Goal: Information Seeking & Learning: Learn about a topic

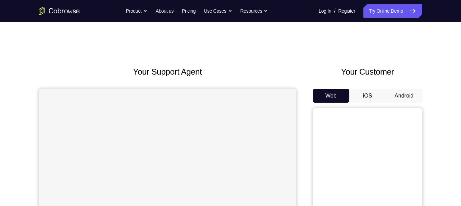
scroll to position [46, 0]
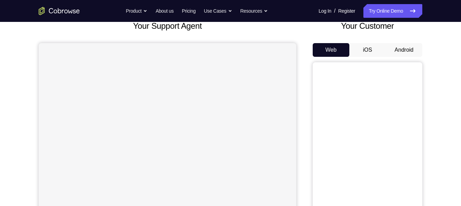
click at [411, 51] on button "Android" at bounding box center [404, 50] width 37 height 14
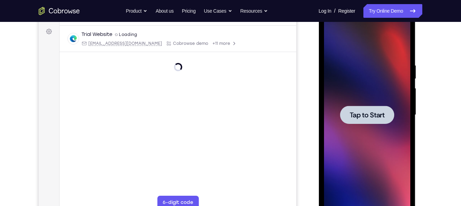
scroll to position [0, 0]
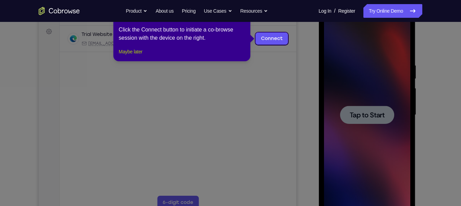
click at [140, 56] on button "Maybe later" at bounding box center [131, 52] width 24 height 8
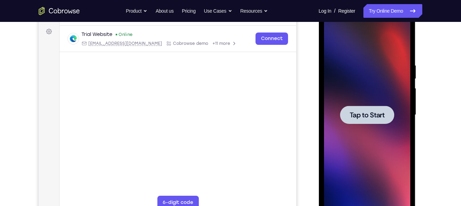
click at [398, 116] on div at bounding box center [367, 115] width 86 height 192
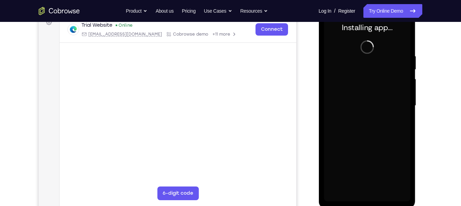
scroll to position [108, 0]
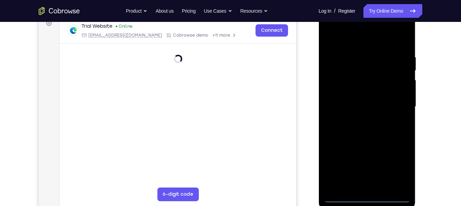
click at [367, 197] on div at bounding box center [367, 107] width 86 height 192
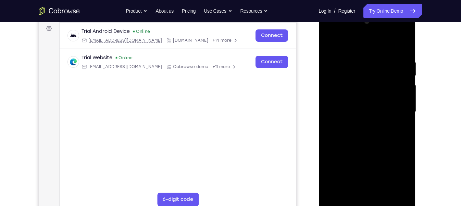
scroll to position [101, 0]
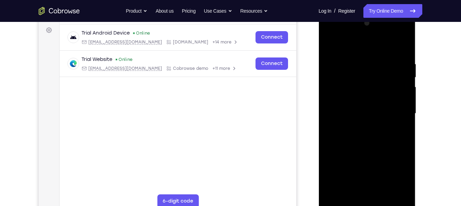
click at [393, 174] on div at bounding box center [367, 114] width 86 height 192
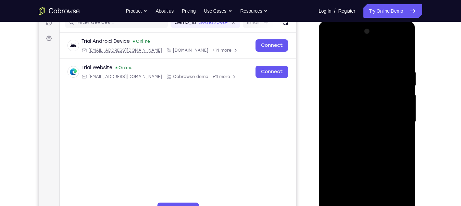
scroll to position [103, 0]
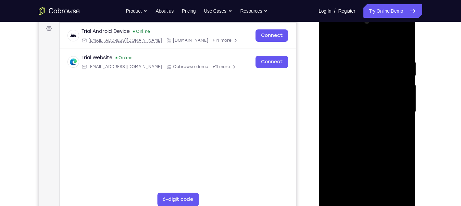
click at [331, 31] on div at bounding box center [367, 112] width 86 height 192
click at [394, 110] on div at bounding box center [367, 112] width 86 height 192
click at [359, 125] on div at bounding box center [367, 112] width 86 height 192
click at [357, 105] on div at bounding box center [367, 112] width 86 height 192
click at [353, 96] on div at bounding box center [367, 112] width 86 height 192
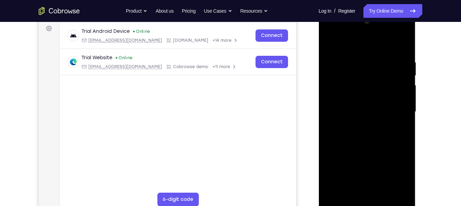
click at [356, 111] on div at bounding box center [367, 112] width 86 height 192
click at [359, 132] on div at bounding box center [367, 112] width 86 height 192
click at [364, 131] on div at bounding box center [367, 112] width 86 height 192
click at [406, 51] on div at bounding box center [367, 112] width 86 height 192
click at [355, 57] on div at bounding box center [367, 112] width 86 height 192
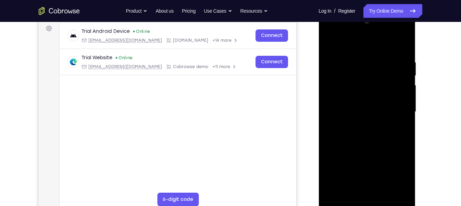
click at [333, 45] on div at bounding box center [367, 112] width 86 height 192
click at [342, 43] on div at bounding box center [367, 112] width 86 height 192
click at [338, 41] on div at bounding box center [367, 112] width 86 height 192
click at [329, 41] on div at bounding box center [367, 112] width 86 height 192
click at [408, 64] on div at bounding box center [367, 112] width 86 height 192
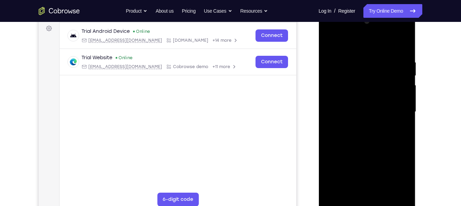
click at [408, 63] on div at bounding box center [367, 112] width 86 height 192
click at [402, 44] on div at bounding box center [367, 112] width 86 height 192
click at [383, 193] on div at bounding box center [367, 112] width 86 height 192
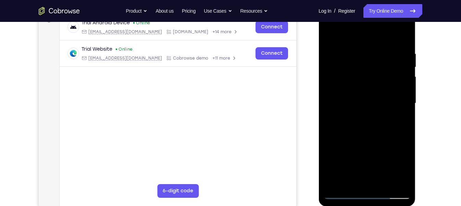
scroll to position [112, 0]
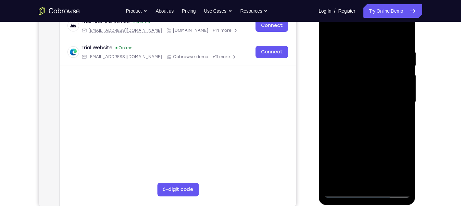
click at [384, 135] on div at bounding box center [367, 102] width 86 height 192
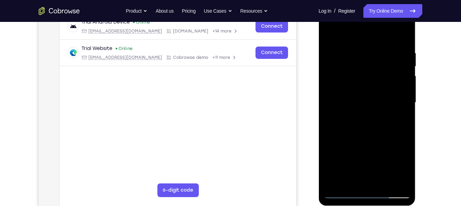
scroll to position [111, 0]
click at [369, 97] on div at bounding box center [367, 103] width 86 height 192
click at [361, 178] on div at bounding box center [367, 103] width 86 height 192
click at [352, 119] on div at bounding box center [367, 103] width 86 height 192
click at [351, 182] on div at bounding box center [367, 103] width 86 height 192
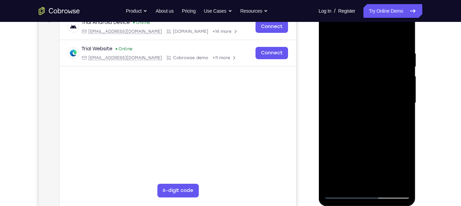
drag, startPoint x: 401, startPoint y: 126, endPoint x: 363, endPoint y: 126, distance: 38.4
click at [363, 126] on div at bounding box center [367, 103] width 86 height 192
click at [397, 127] on div at bounding box center [367, 103] width 86 height 192
click at [340, 141] on div at bounding box center [367, 103] width 86 height 192
click at [398, 117] on div at bounding box center [367, 103] width 86 height 192
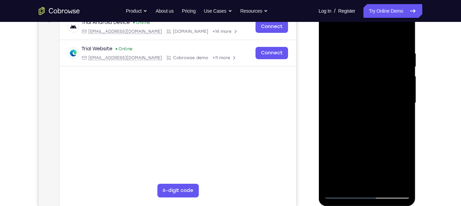
click at [361, 120] on div at bounding box center [367, 103] width 86 height 192
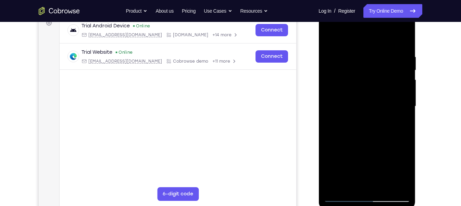
scroll to position [108, 0]
click at [358, 127] on div at bounding box center [367, 107] width 86 height 192
click at [350, 184] on div at bounding box center [367, 107] width 86 height 192
click at [399, 118] on div at bounding box center [367, 107] width 86 height 192
click at [364, 123] on div at bounding box center [367, 107] width 86 height 192
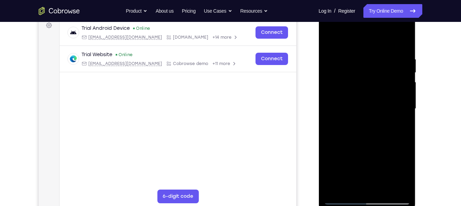
scroll to position [105, 0]
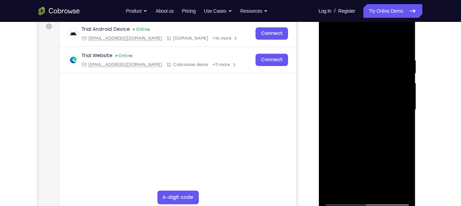
drag, startPoint x: 362, startPoint y: 83, endPoint x: 362, endPoint y: 106, distance: 23.3
click at [362, 107] on div at bounding box center [367, 110] width 86 height 192
drag, startPoint x: 362, startPoint y: 102, endPoint x: 362, endPoint y: 97, distance: 5.5
click at [362, 97] on div at bounding box center [367, 110] width 86 height 192
drag, startPoint x: 354, startPoint y: 148, endPoint x: 353, endPoint y: 140, distance: 8.6
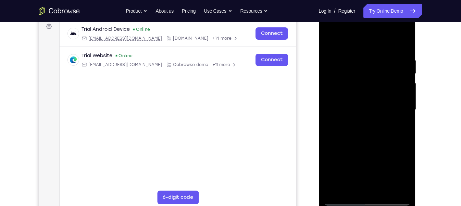
click at [353, 143] on div at bounding box center [367, 110] width 86 height 192
click at [353, 186] on div at bounding box center [367, 110] width 86 height 192
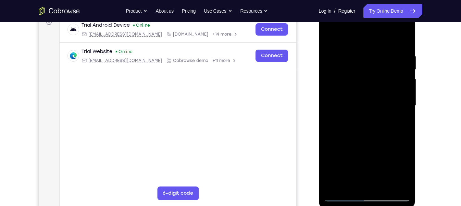
scroll to position [108, 0]
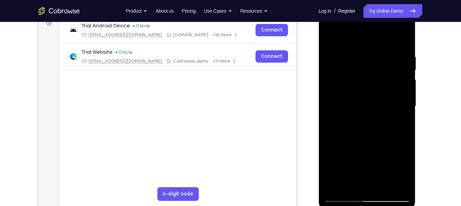
click at [331, 38] on div at bounding box center [367, 107] width 86 height 192
click at [330, 36] on div at bounding box center [367, 107] width 86 height 192
click at [400, 188] on div at bounding box center [367, 107] width 86 height 192
drag, startPoint x: 361, startPoint y: 143, endPoint x: 356, endPoint y: 97, distance: 46.3
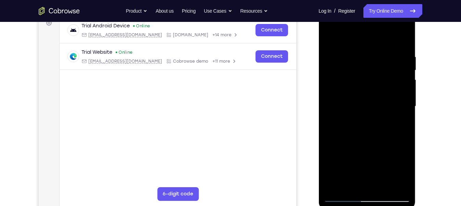
click at [356, 104] on div at bounding box center [367, 107] width 86 height 192
drag, startPoint x: 385, startPoint y: 141, endPoint x: 385, endPoint y: 111, distance: 29.5
click at [385, 112] on div at bounding box center [367, 107] width 86 height 192
click at [394, 108] on div at bounding box center [367, 107] width 86 height 192
drag, startPoint x: 338, startPoint y: 63, endPoint x: 336, endPoint y: 101, distance: 38.1
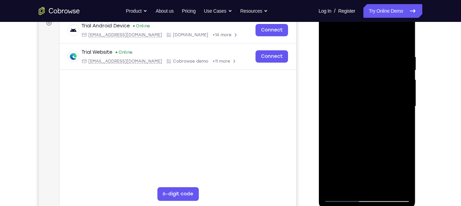
click at [336, 101] on div at bounding box center [367, 107] width 86 height 192
click at [329, 34] on div at bounding box center [367, 107] width 86 height 192
click at [404, 164] on div at bounding box center [367, 107] width 86 height 192
click at [408, 110] on div at bounding box center [367, 107] width 86 height 192
click at [406, 108] on div at bounding box center [367, 107] width 86 height 192
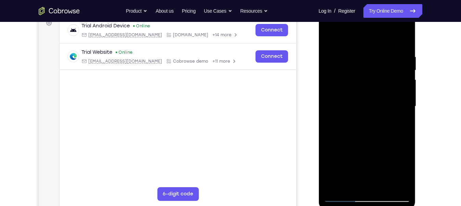
click at [329, 34] on div at bounding box center [367, 107] width 86 height 192
click at [333, 110] on div at bounding box center [367, 107] width 86 height 192
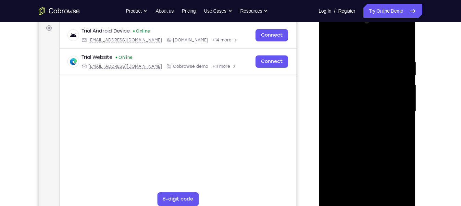
scroll to position [103, 0]
click at [403, 74] on div at bounding box center [367, 112] width 86 height 192
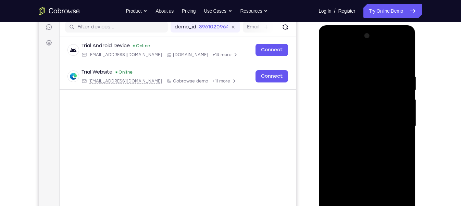
drag, startPoint x: 86, startPoint y: 13, endPoint x: 427, endPoint y: 55, distance: 344.4
click at [427, 55] on div "Your Support Agent Your Customer Web iOS Android Next Steps We’d be happy to gi…" at bounding box center [230, 160] width 439 height 452
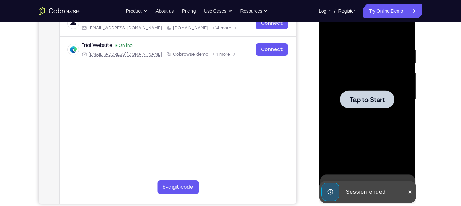
scroll to position [116, 0]
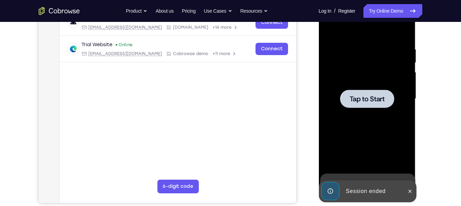
click at [374, 132] on div at bounding box center [367, 99] width 86 height 192
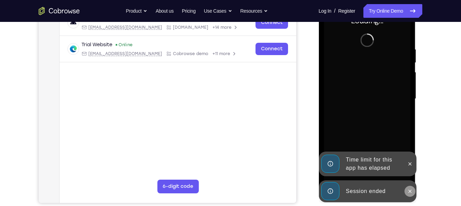
click at [411, 193] on icon at bounding box center [409, 191] width 5 height 5
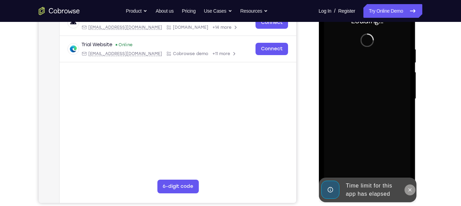
click at [408, 178] on div "Time limit for this app has elapsed" at bounding box center [368, 190] width 98 height 25
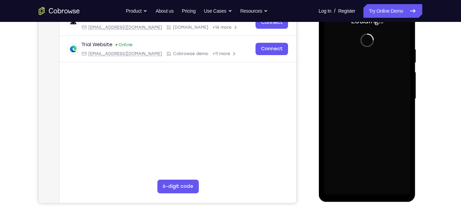
scroll to position [99, 0]
